Goal: Navigation & Orientation: Find specific page/section

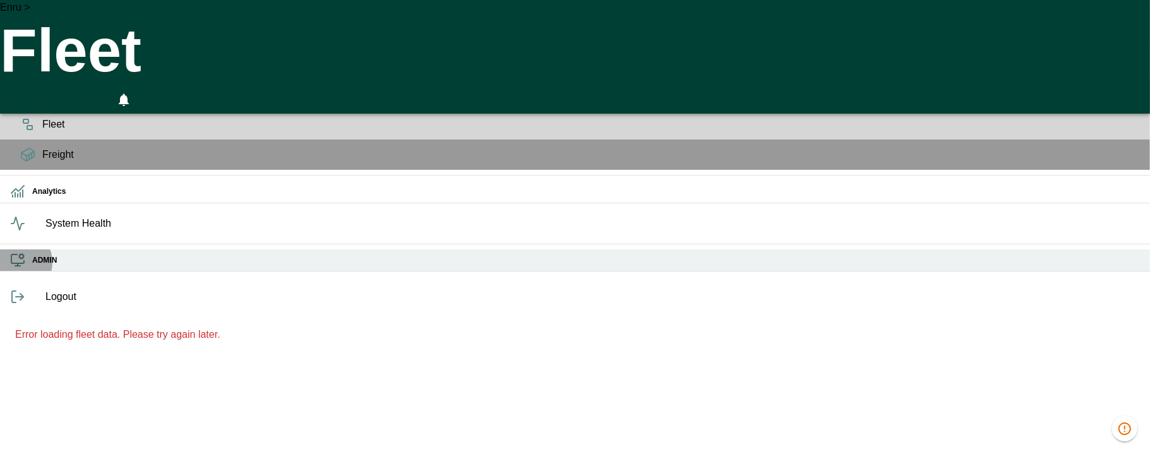
click at [16, 268] on icon at bounding box center [17, 260] width 15 height 15
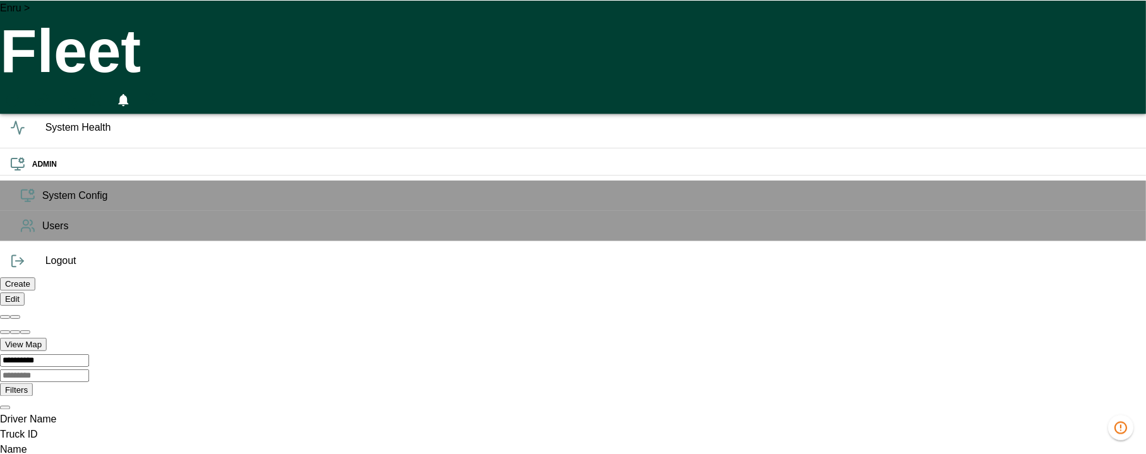
scroll to position [0, 897779]
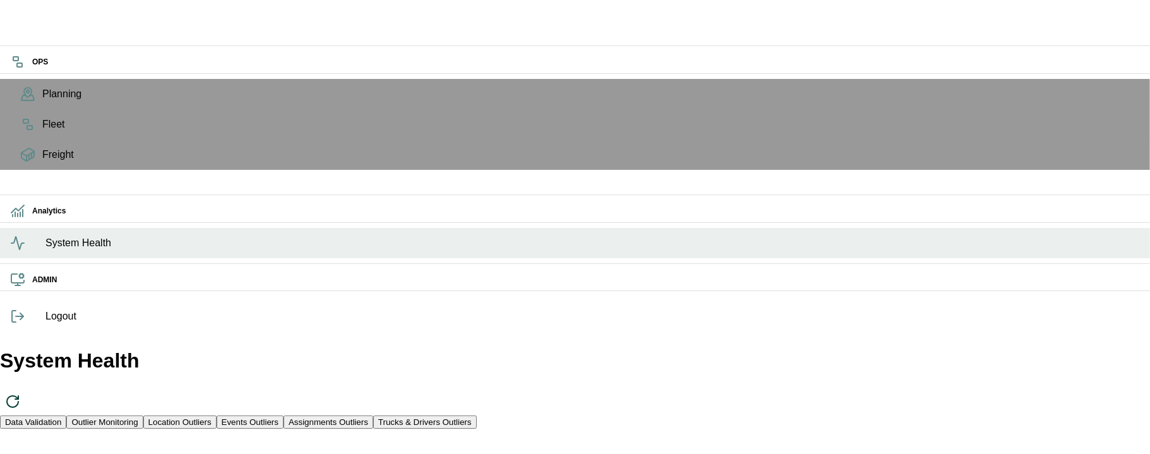
click at [25, 301] on ul "OPS Planning Fleet Freight Analytics System Health ADMIN System Config Users" at bounding box center [575, 173] width 1150 height 256
